Goal: Use online tool/utility: Utilize a website feature to perform a specific function

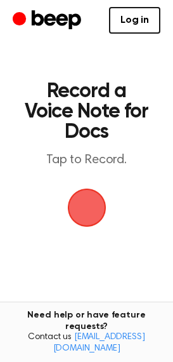
click at [76, 199] on span "button" at bounding box center [87, 208] width 36 height 36
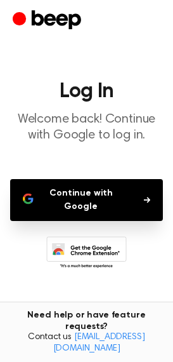
click at [76, 199] on button "Continue with Google" at bounding box center [86, 200] width 153 height 42
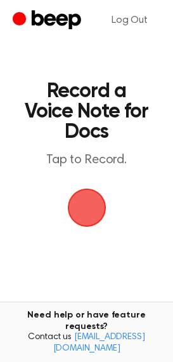
click at [86, 195] on span "button" at bounding box center [87, 208] width 36 height 36
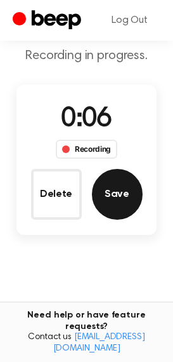
scroll to position [68, 0]
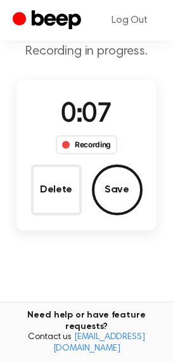
click at [122, 157] on div "0:07 Recording Delete Save" at bounding box center [86, 155] width 140 height 120
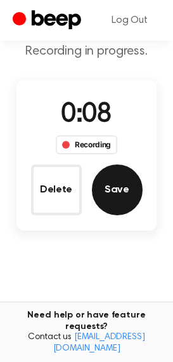
click at [119, 176] on button "Save" at bounding box center [117, 189] width 51 height 51
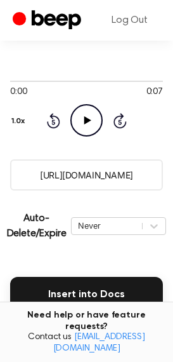
scroll to position [127, 0]
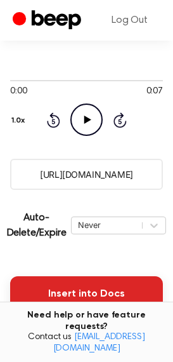
click at [74, 306] on button "Insert into Docs" at bounding box center [86, 294] width 153 height 36
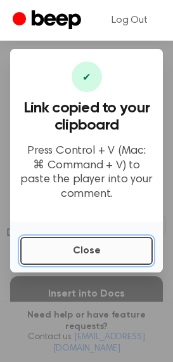
click at [77, 249] on button "Close" at bounding box center [86, 251] width 133 height 28
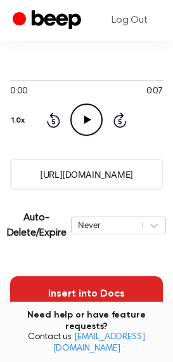
click at [58, 300] on button "Insert into Docs" at bounding box center [86, 294] width 153 height 36
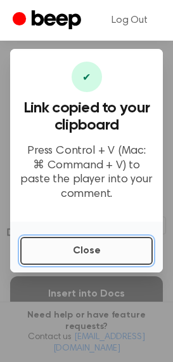
click at [60, 254] on button "Close" at bounding box center [86, 251] width 133 height 28
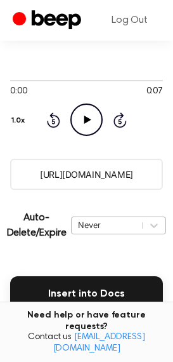
click at [89, 225] on div "Never" at bounding box center [118, 225] width 95 height 18
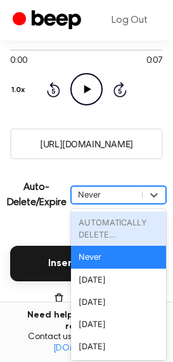
scroll to position [160, 0]
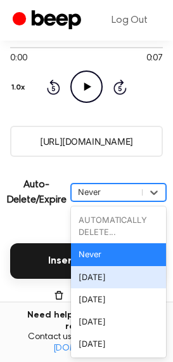
click at [89, 286] on div "In 1 Day" at bounding box center [118, 277] width 95 height 22
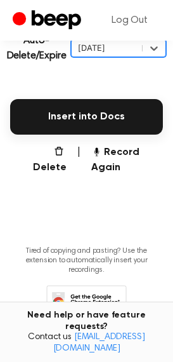
scroll to position [305, 0]
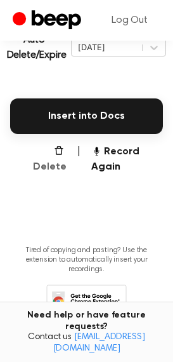
click at [55, 150] on icon "button" at bounding box center [59, 150] width 10 height 10
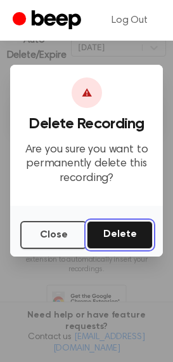
click at [119, 242] on button "Delete" at bounding box center [120, 235] width 66 height 28
click at [109, 234] on button "Delete" at bounding box center [120, 235] width 66 height 28
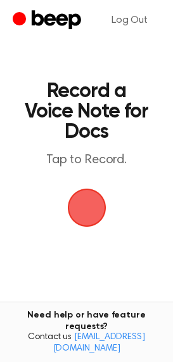
click at [80, 203] on span "button" at bounding box center [86, 207] width 65 height 65
